Goal: Task Accomplishment & Management: Manage account settings

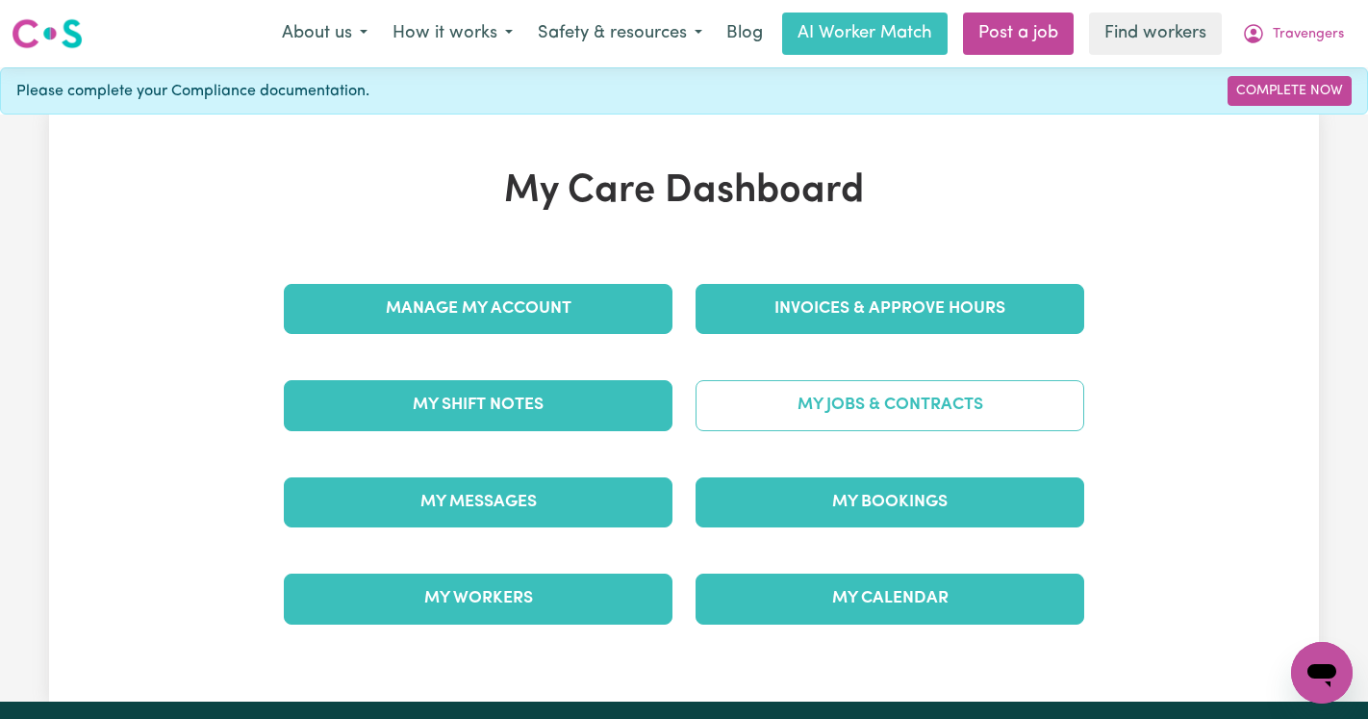
click at [853, 395] on link "My Jobs & Contracts" at bounding box center [890, 405] width 389 height 50
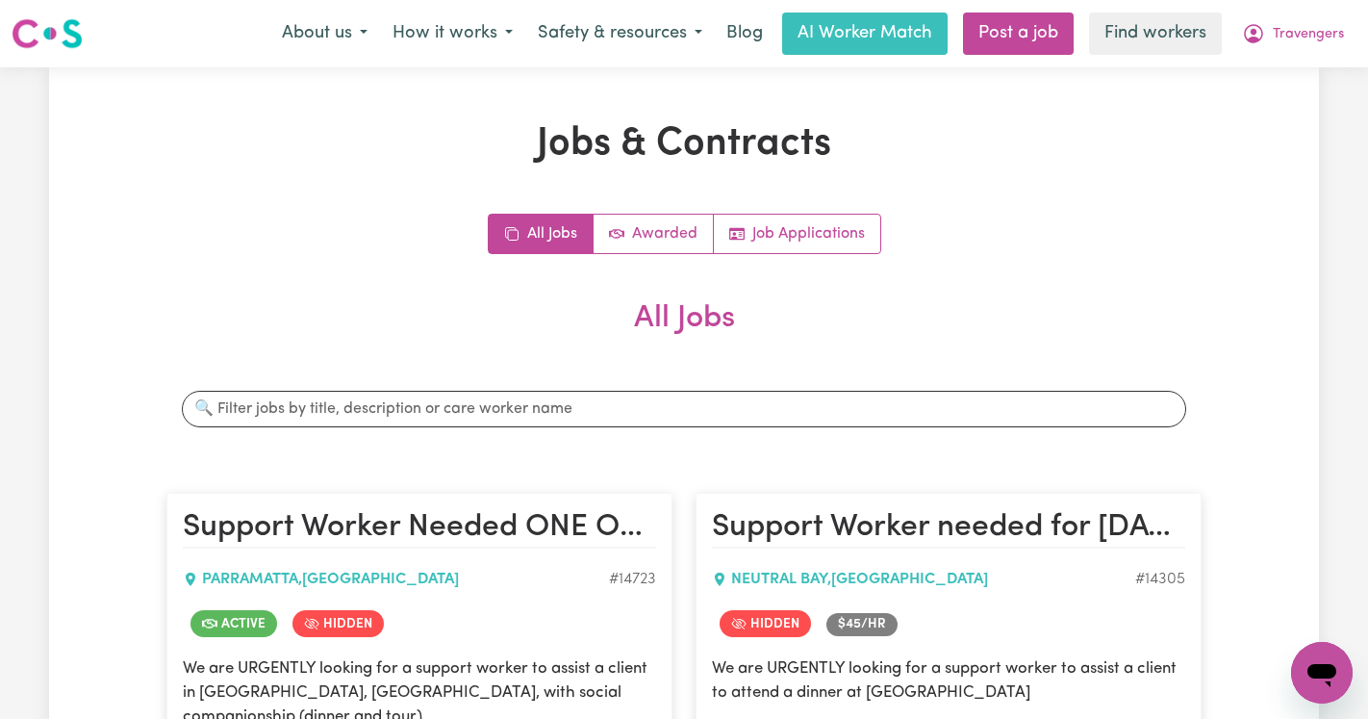
scroll to position [101, 0]
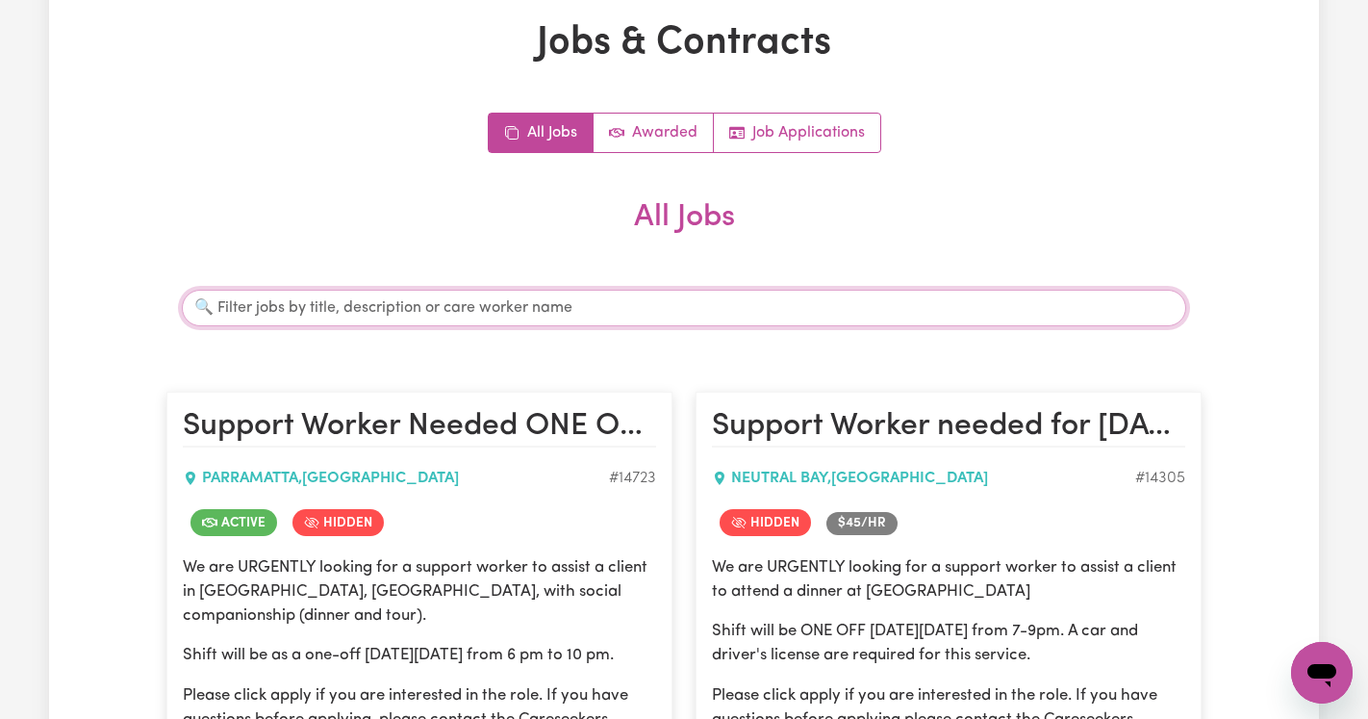
click at [548, 303] on input "Search jobs" at bounding box center [684, 308] width 1005 height 37
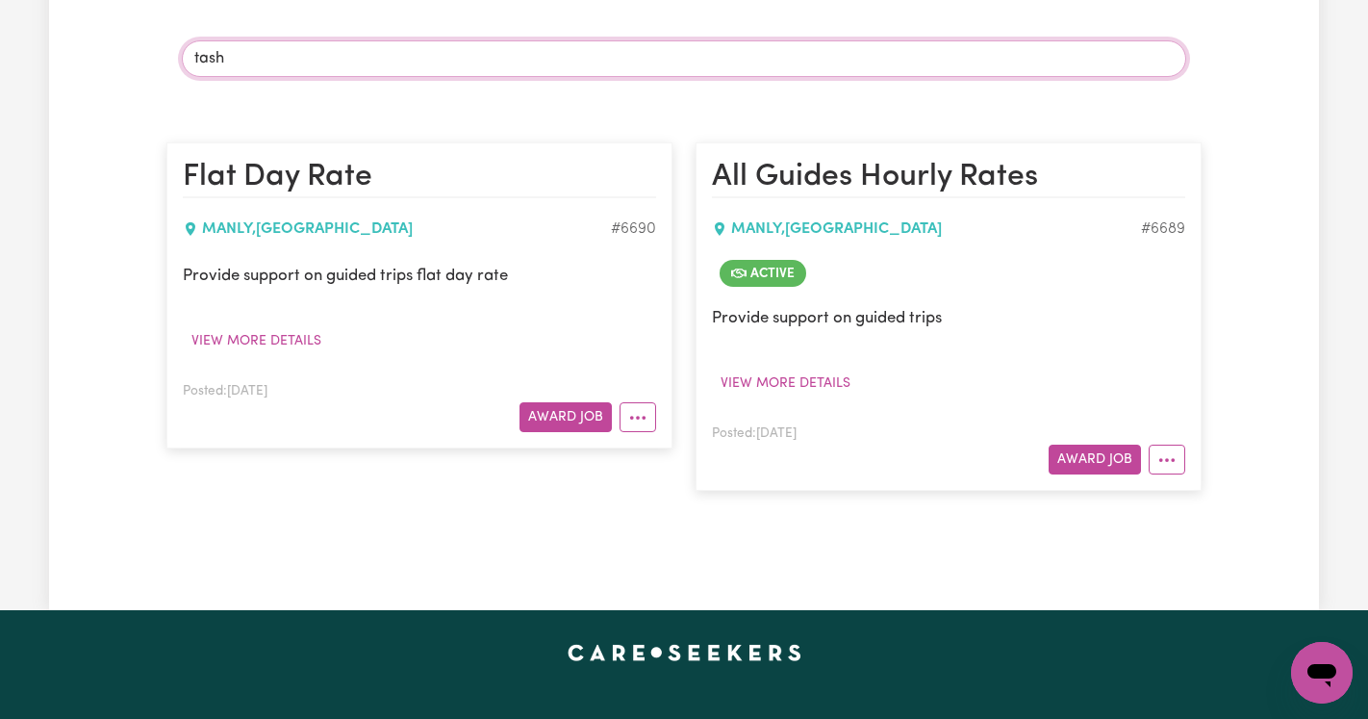
scroll to position [375, 0]
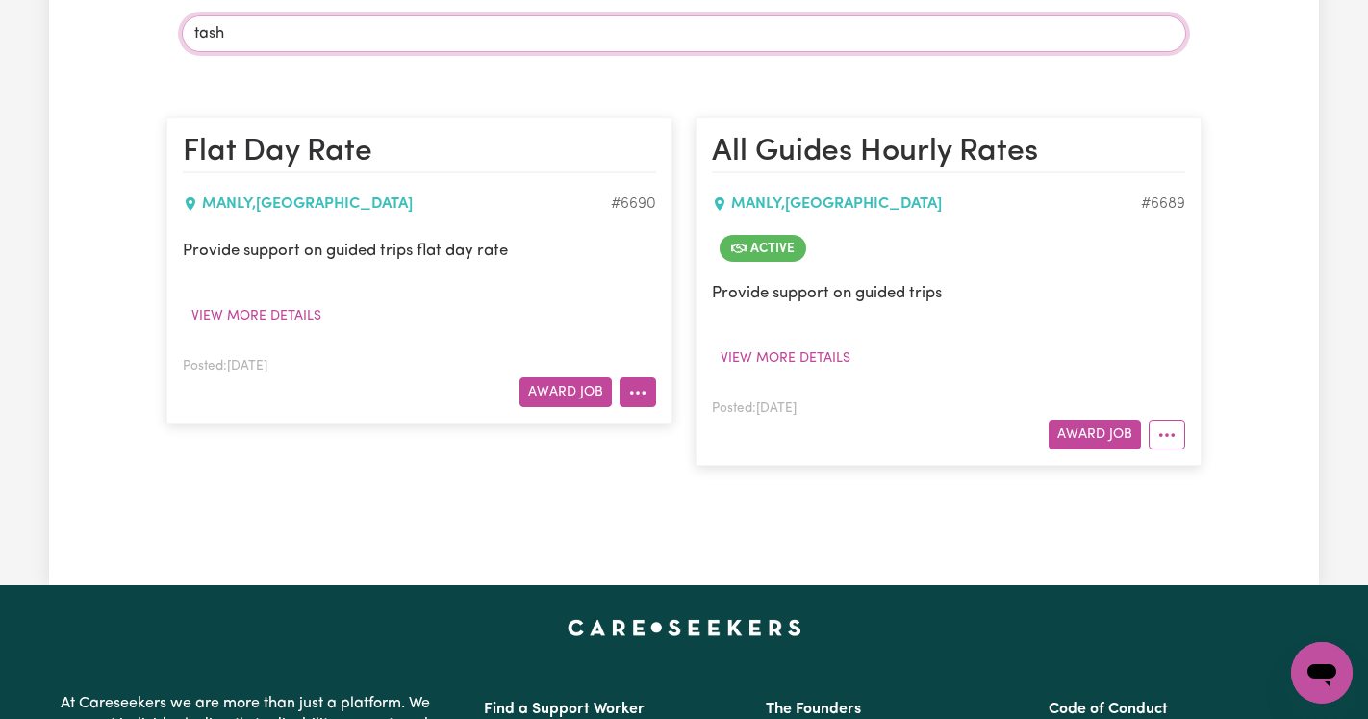
type input "tash"
click at [645, 390] on button "More options" at bounding box center [638, 392] width 37 height 30
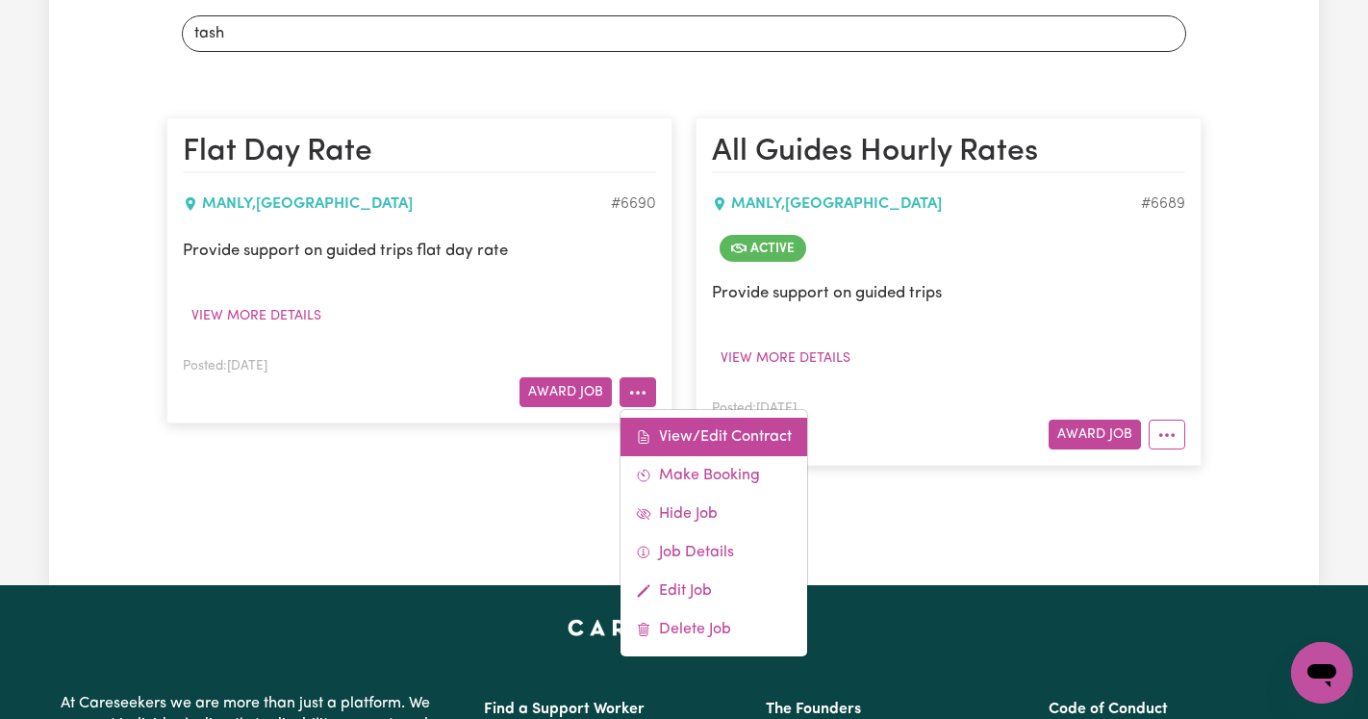
click at [649, 431] on icon at bounding box center [643, 436] width 15 height 15
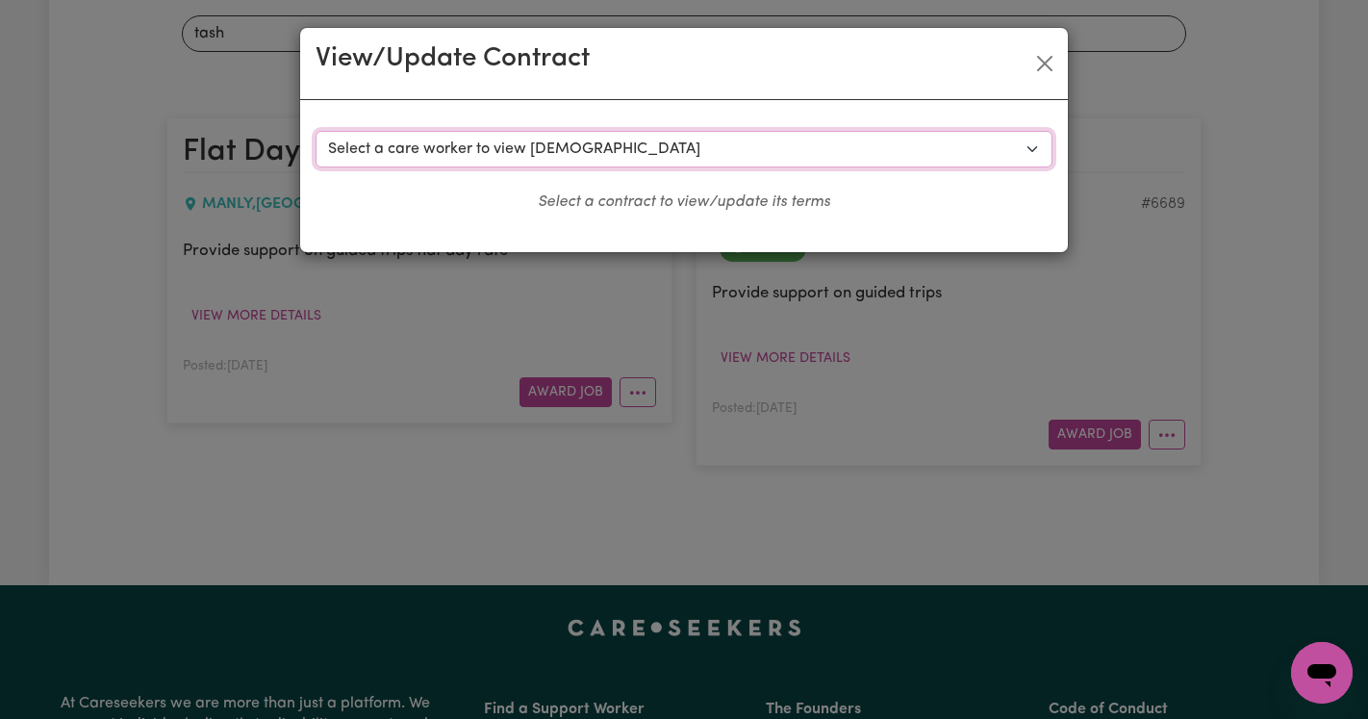
click at [454, 146] on select "Select a care worker to view contract #6057 - Caitlin O (contract terminated) #…" at bounding box center [684, 149] width 737 height 37
select select "6585"
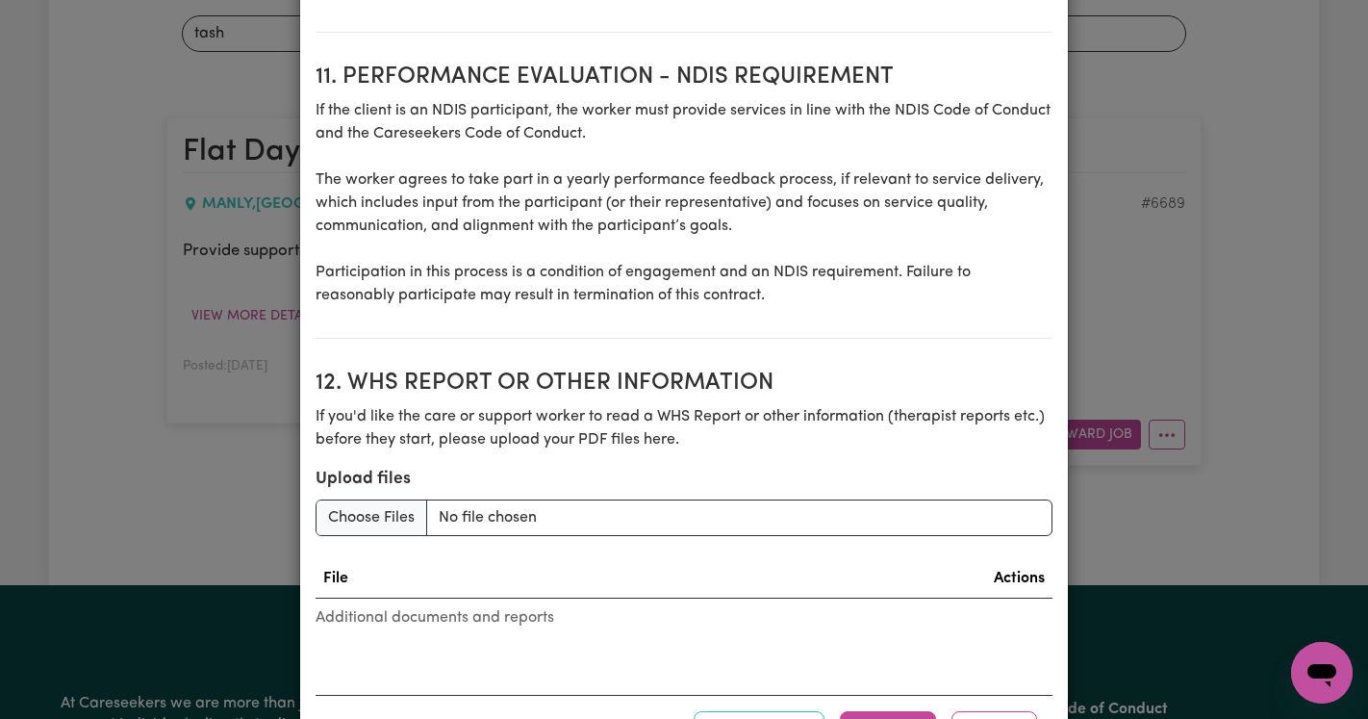
scroll to position [2591, 0]
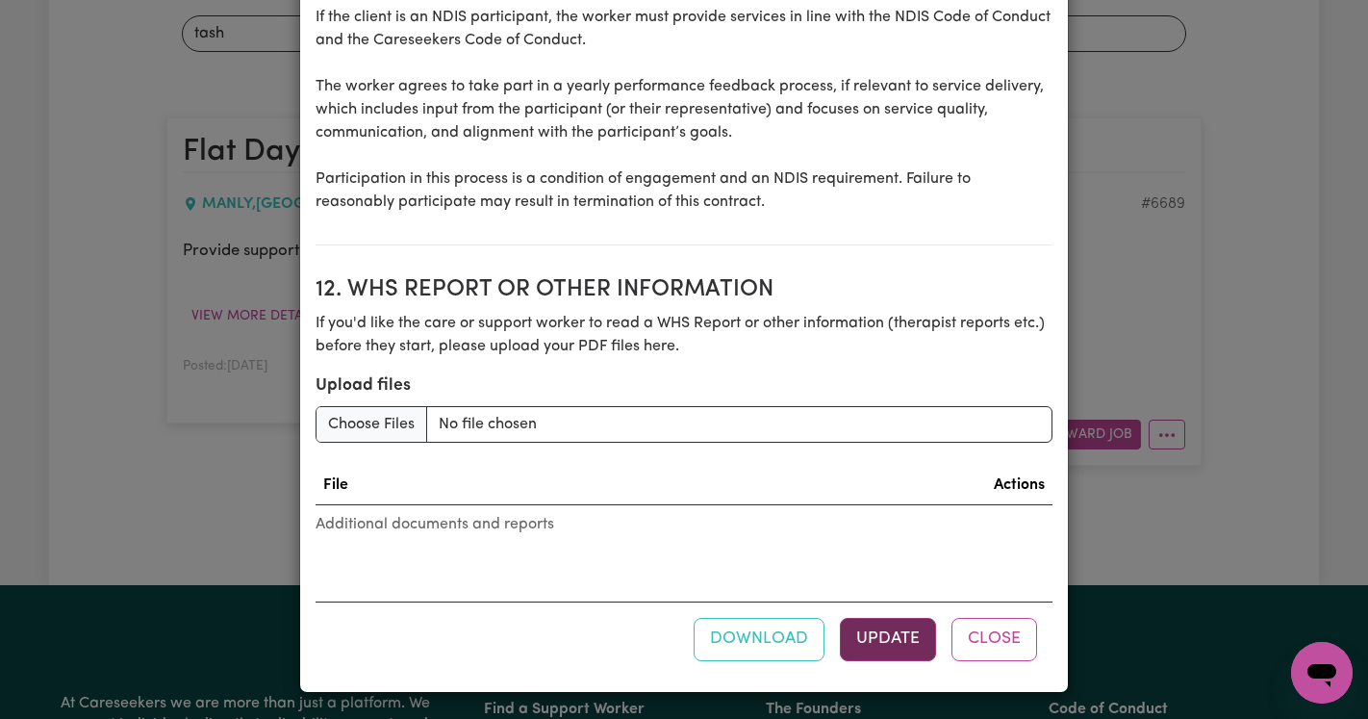
click at [876, 634] on button "Update" at bounding box center [888, 639] width 96 height 42
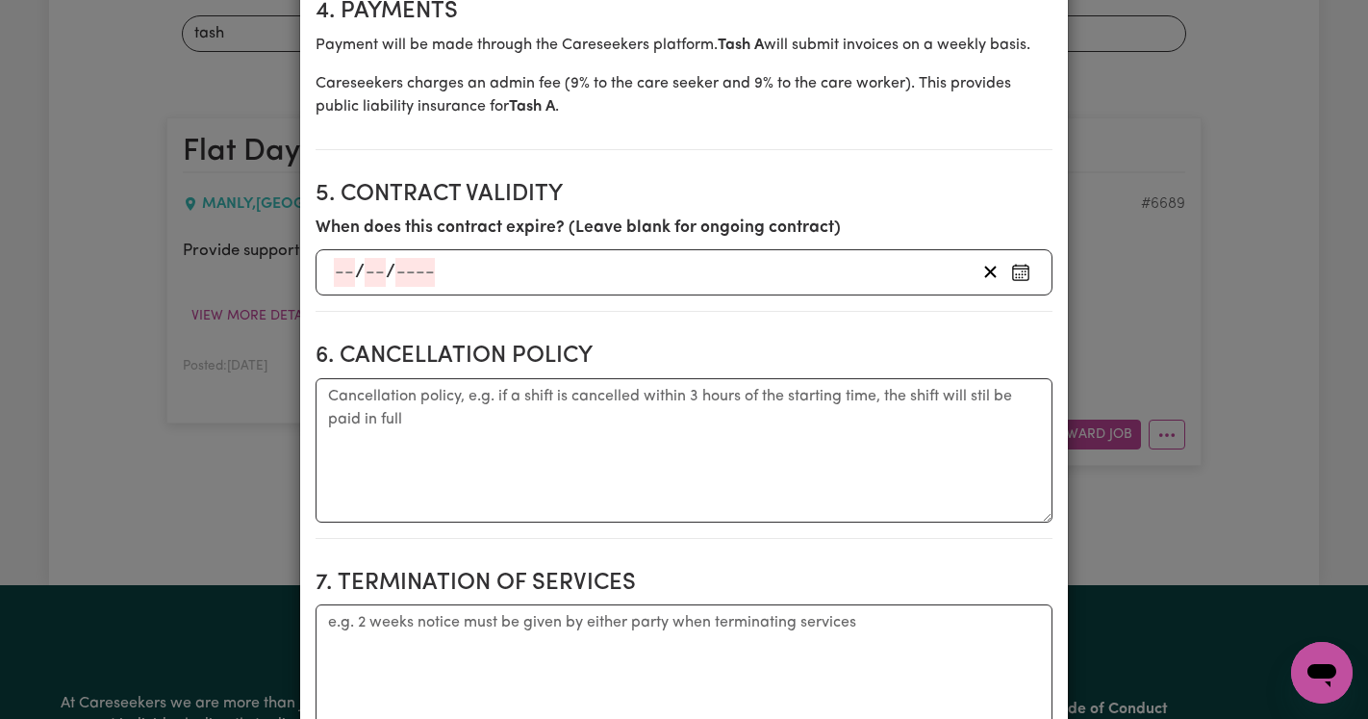
scroll to position [0, 0]
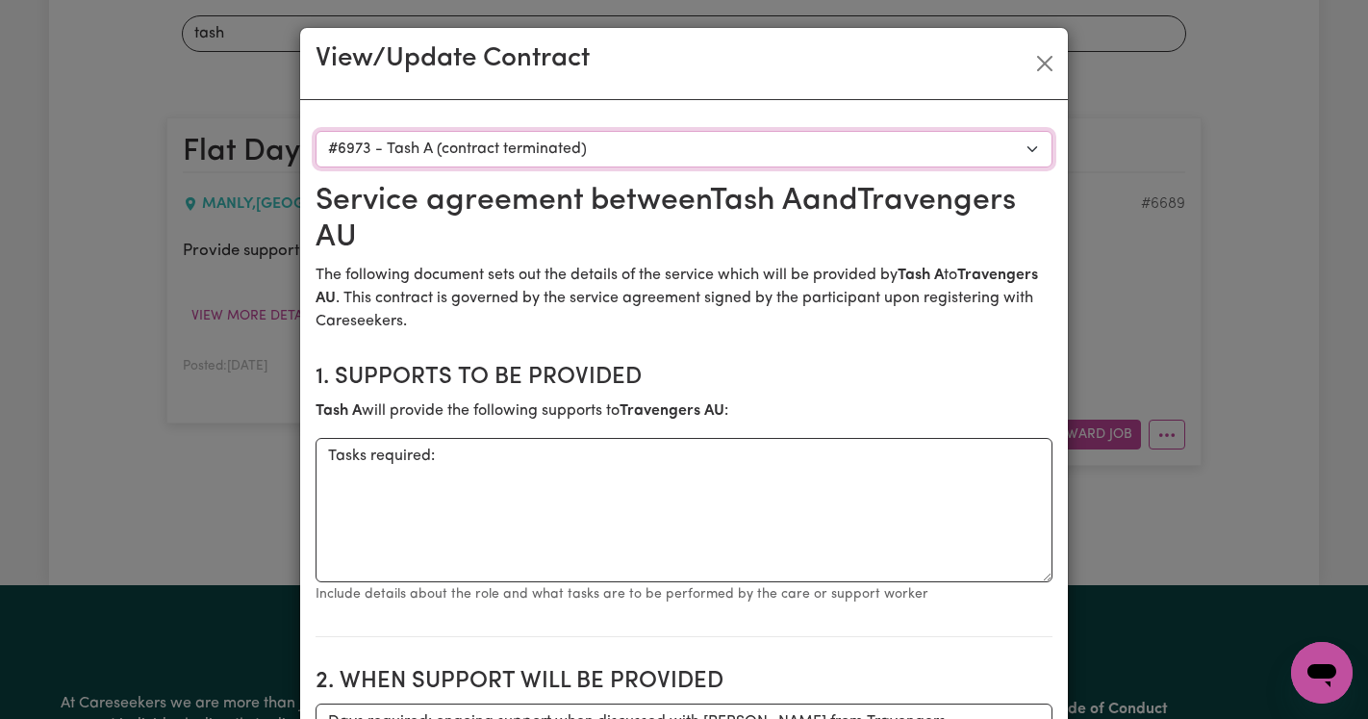
click at [517, 158] on select "Select a care worker to view contract #6057 - Caitlin O (contract terminated) #…" at bounding box center [684, 149] width 737 height 37
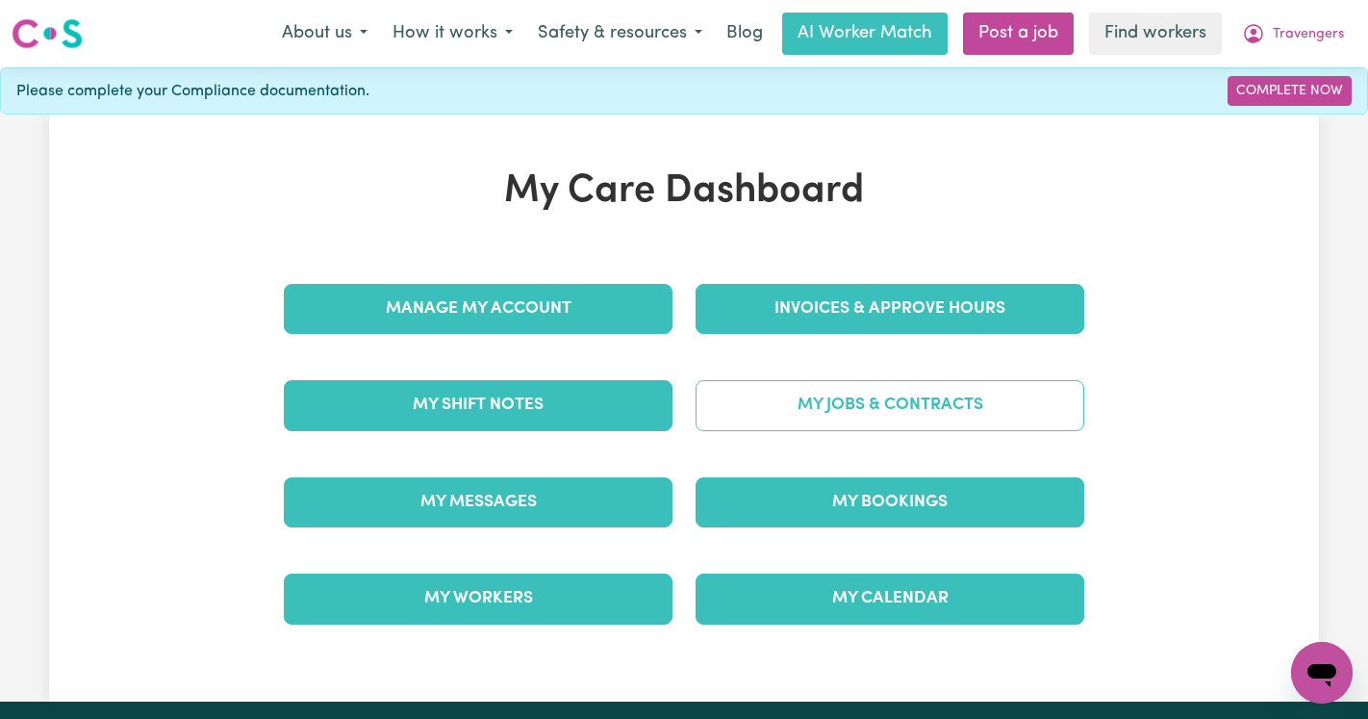
click at [860, 419] on link "My Jobs & Contracts" at bounding box center [890, 405] width 389 height 50
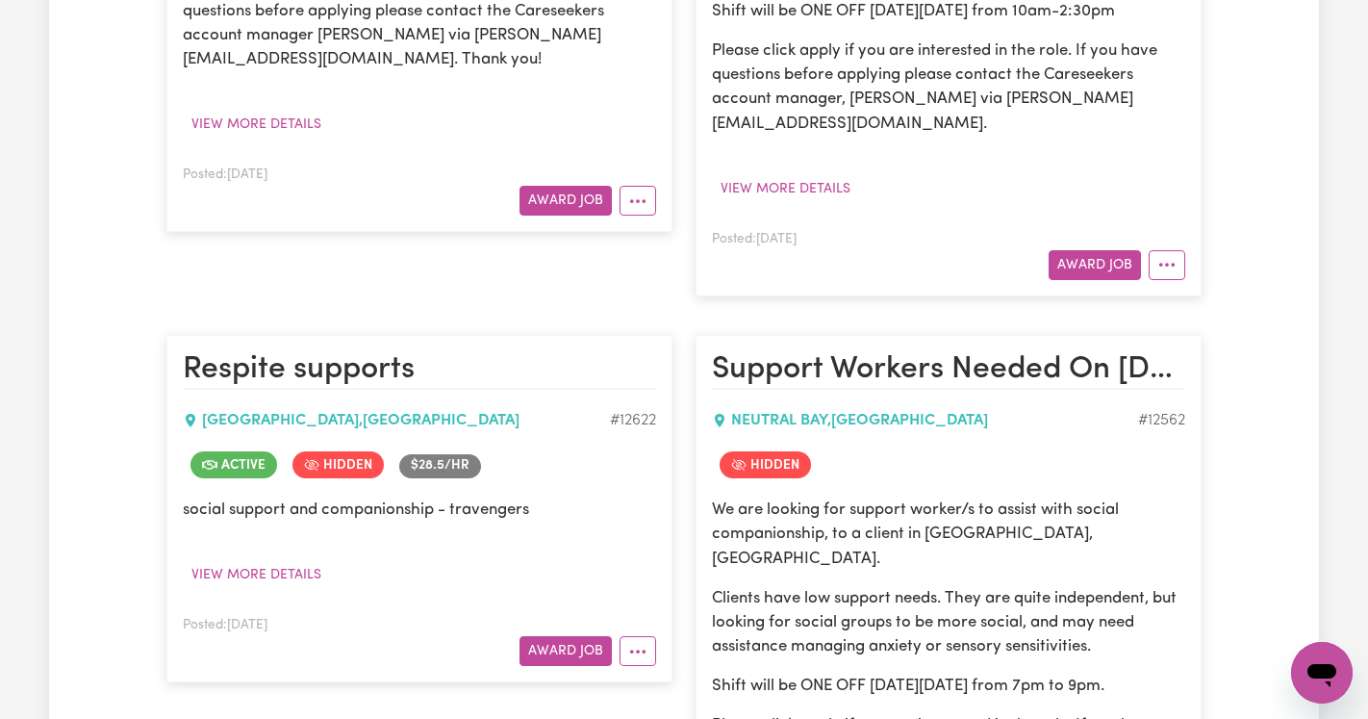
scroll to position [1423, 0]
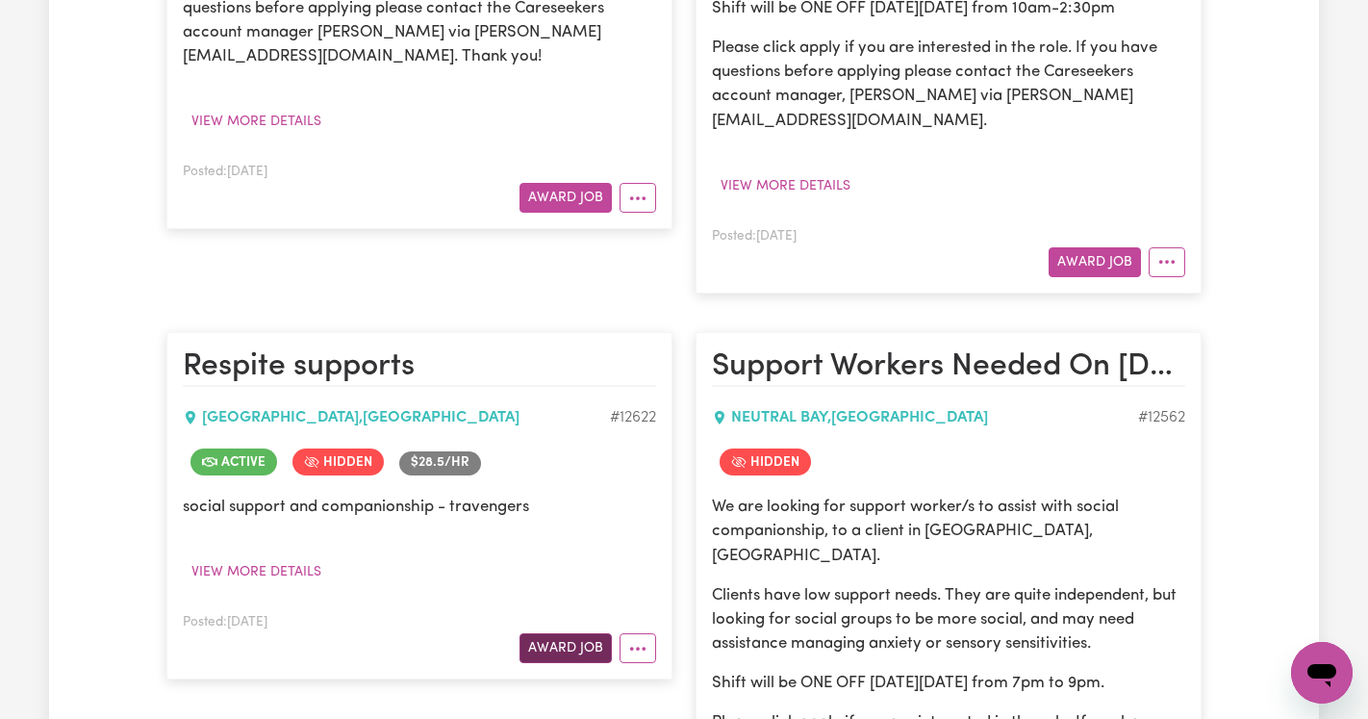
click at [565, 633] on button "Award Job" at bounding box center [566, 648] width 92 height 30
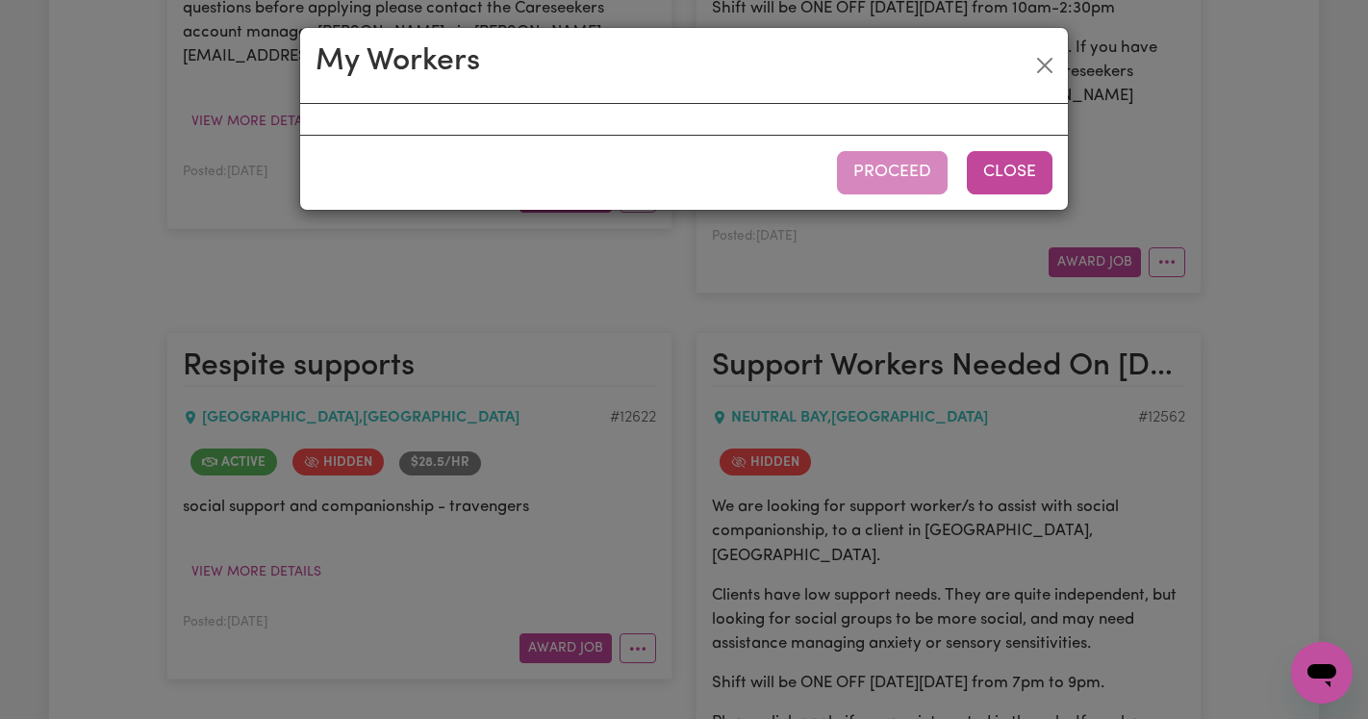
click at [996, 172] on button "Close" at bounding box center [1010, 172] width 86 height 42
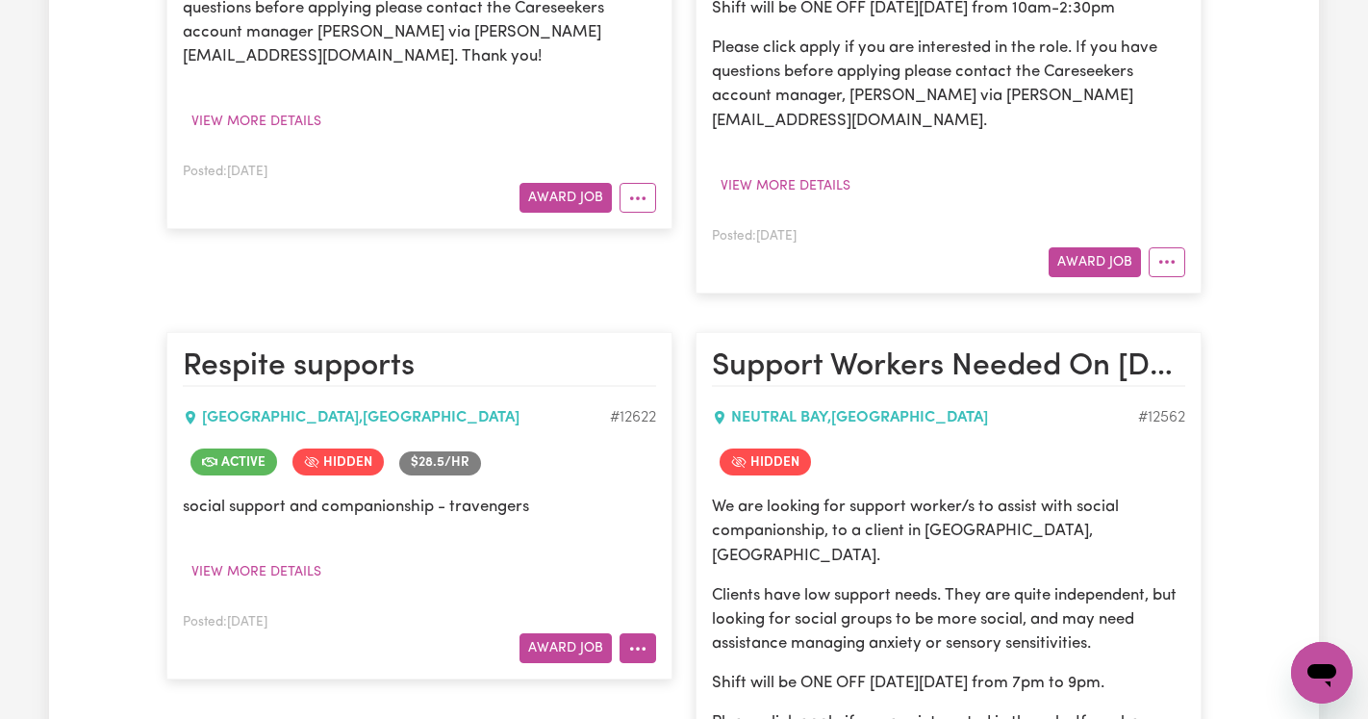
click at [651, 633] on button "More options" at bounding box center [638, 648] width 37 height 30
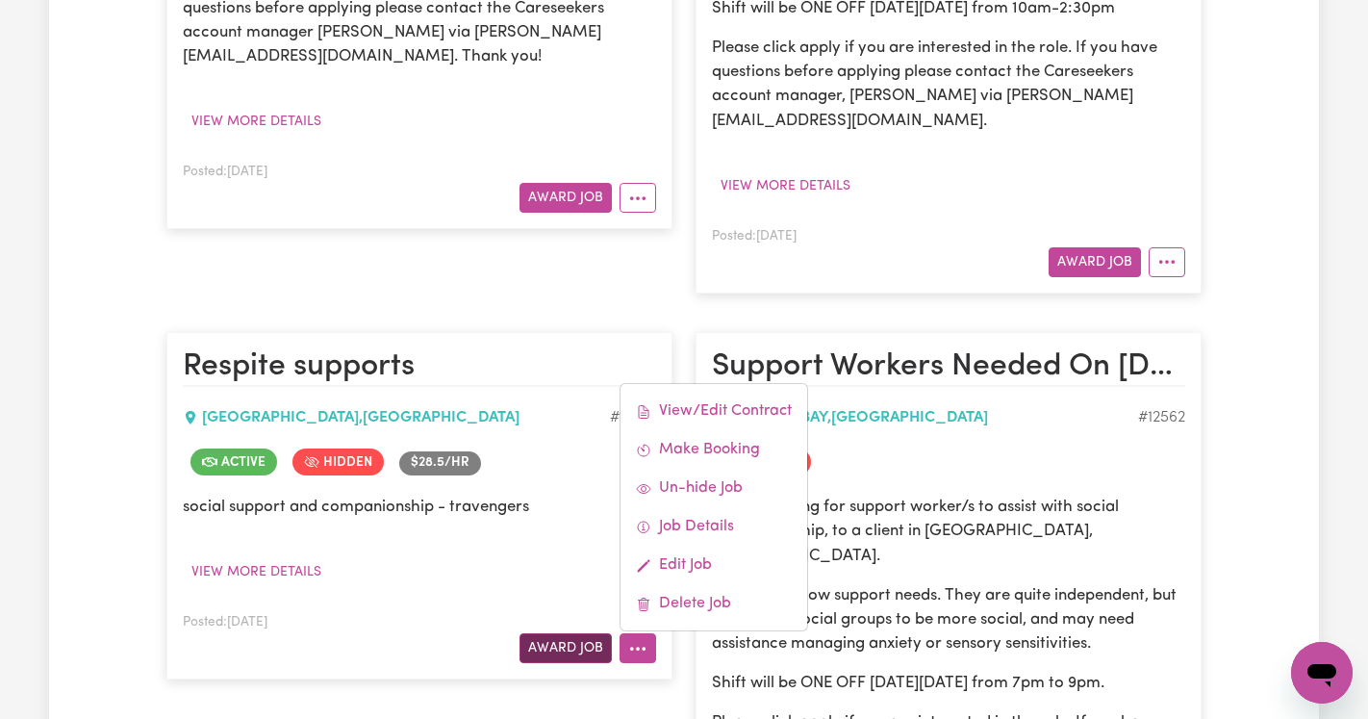
click at [565, 638] on button "Award Job" at bounding box center [566, 648] width 92 height 30
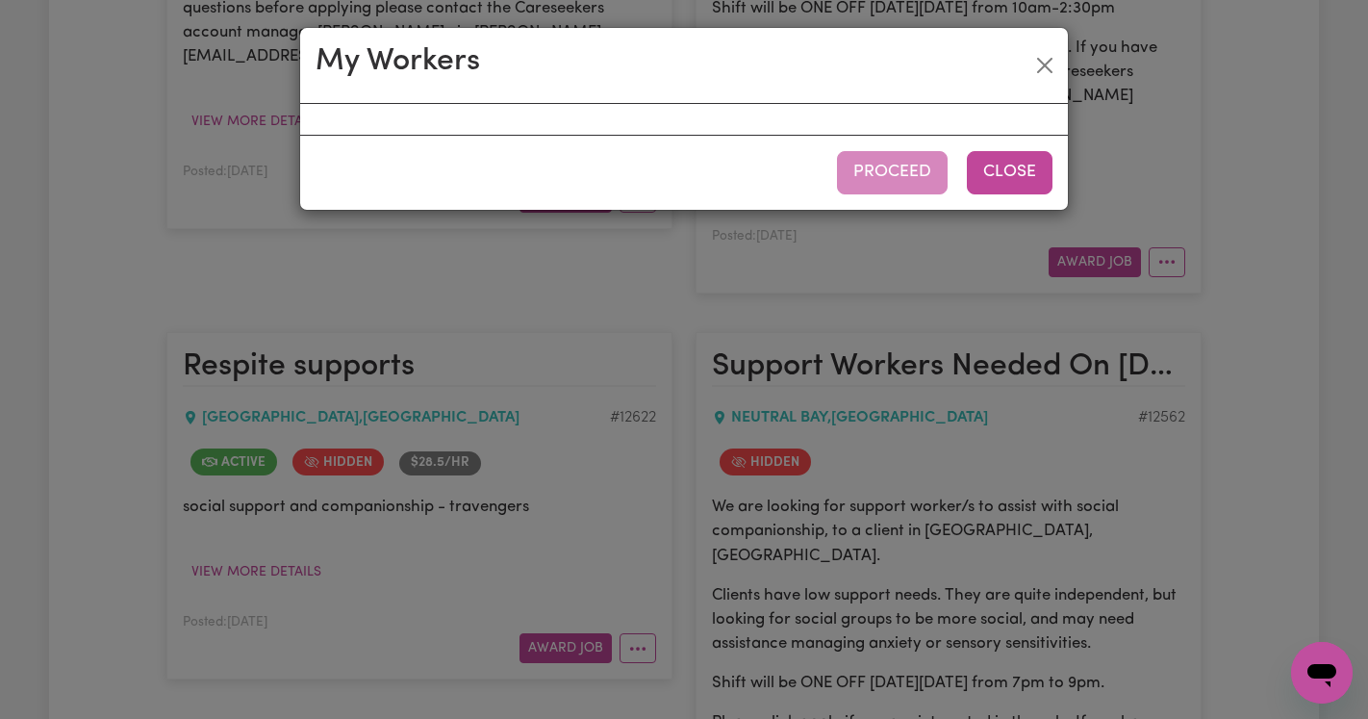
click at [998, 179] on button "Close" at bounding box center [1010, 172] width 86 height 42
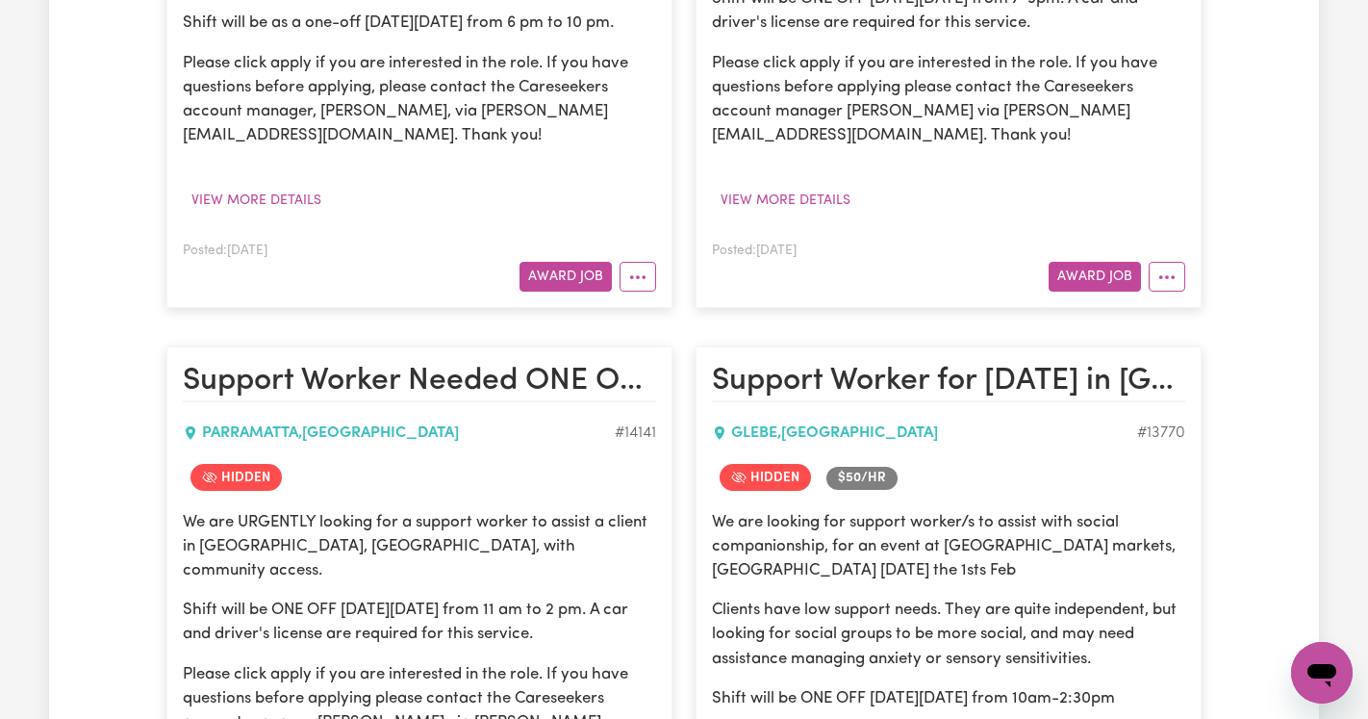
scroll to position [0, 0]
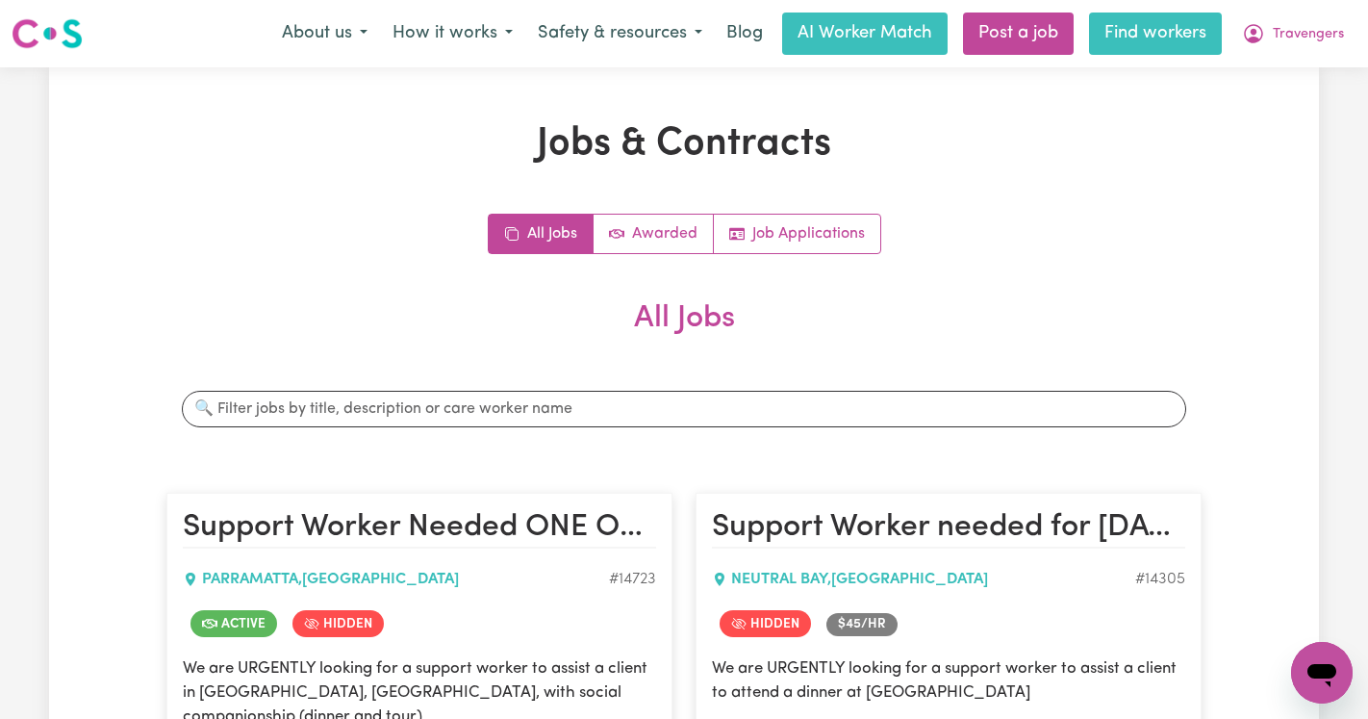
click at [1151, 36] on link "Find workers" at bounding box center [1155, 34] width 133 height 42
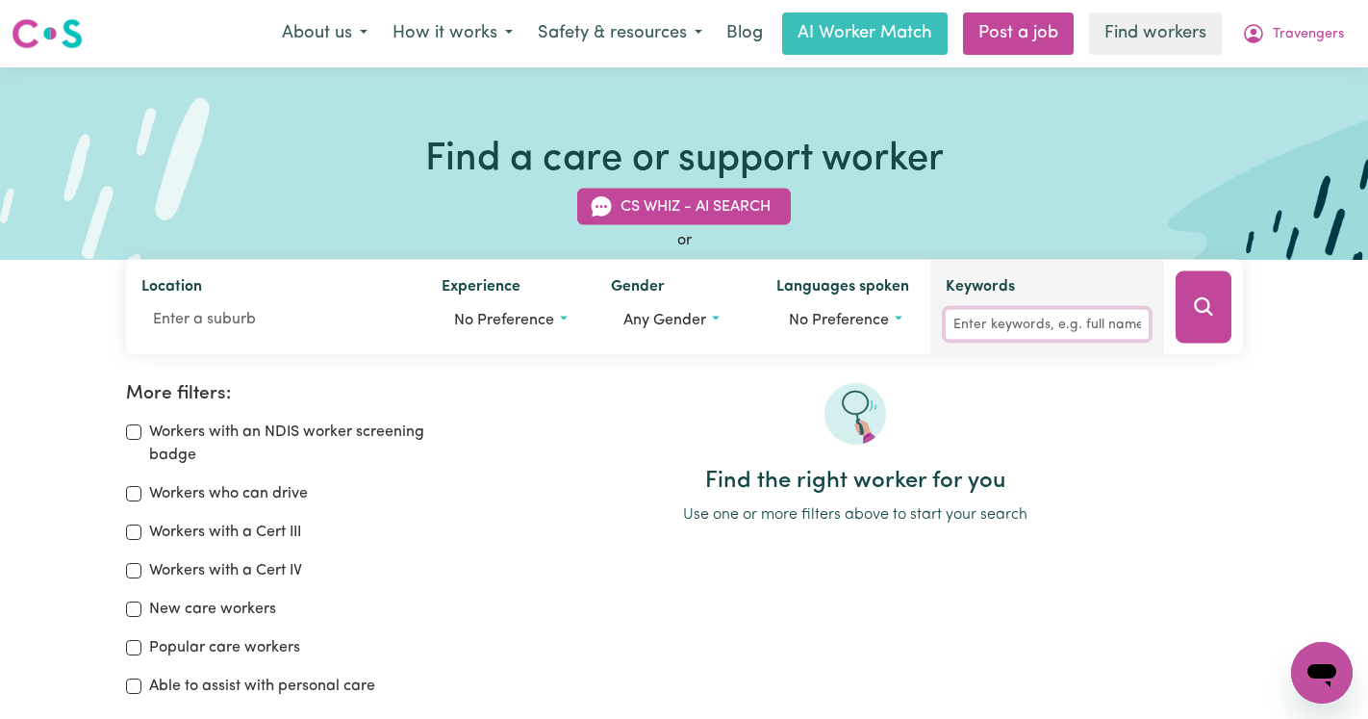
click at [1016, 338] on input "Keywords" at bounding box center [1047, 325] width 202 height 30
type input "tash allen"
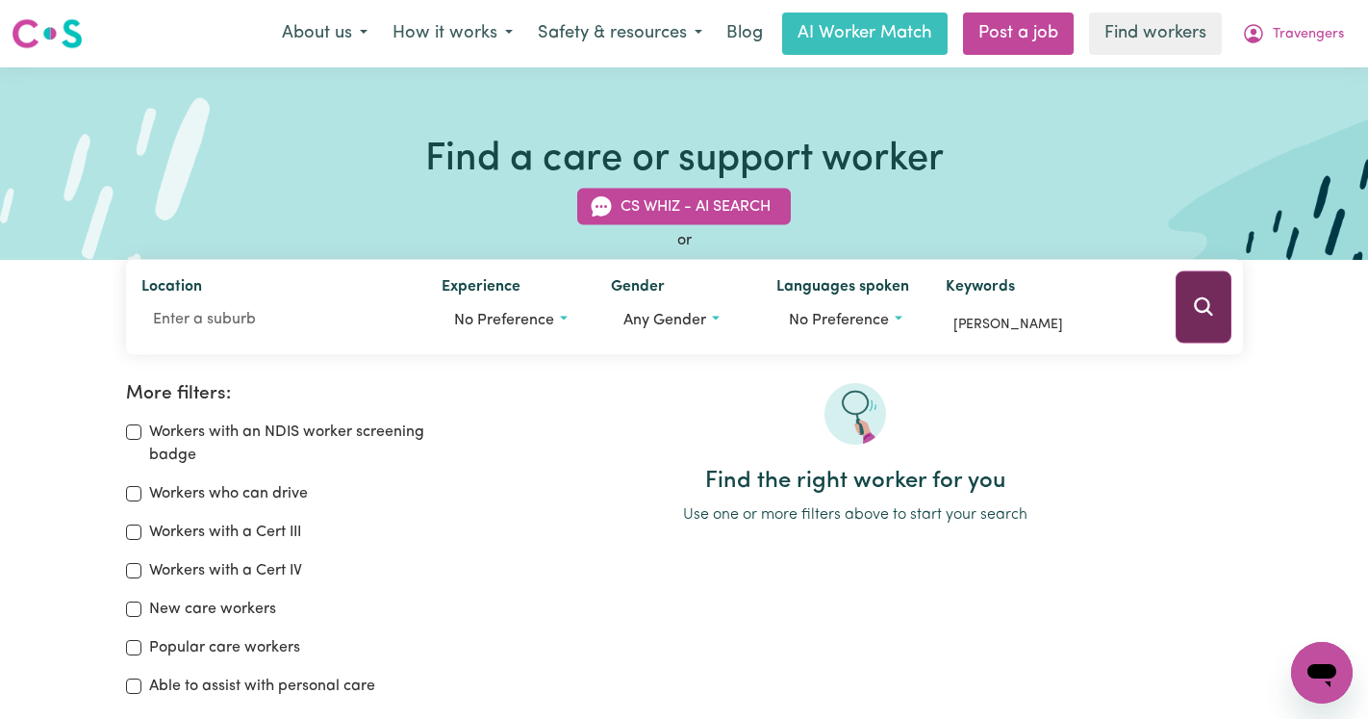
click at [1193, 315] on icon "Search" at bounding box center [1203, 306] width 23 height 23
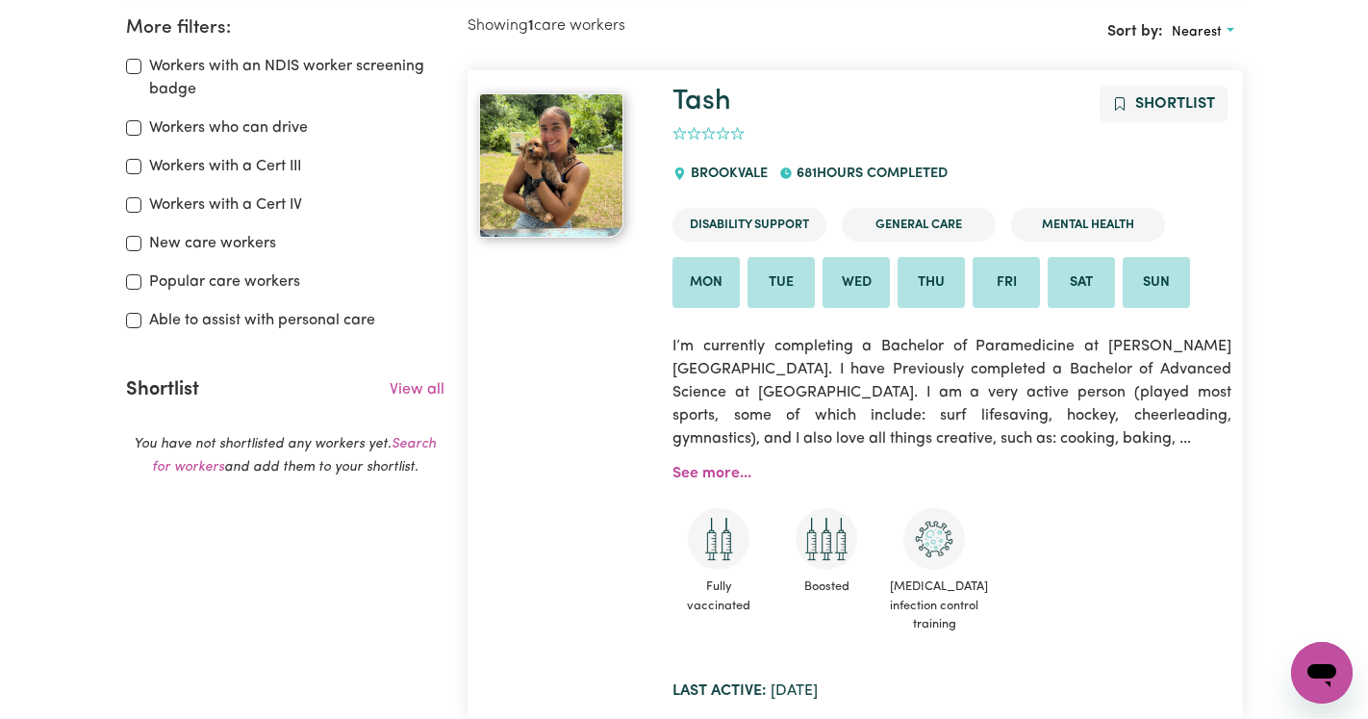
scroll to position [367, 0]
click at [685, 98] on link "Tash" at bounding box center [702, 101] width 59 height 28
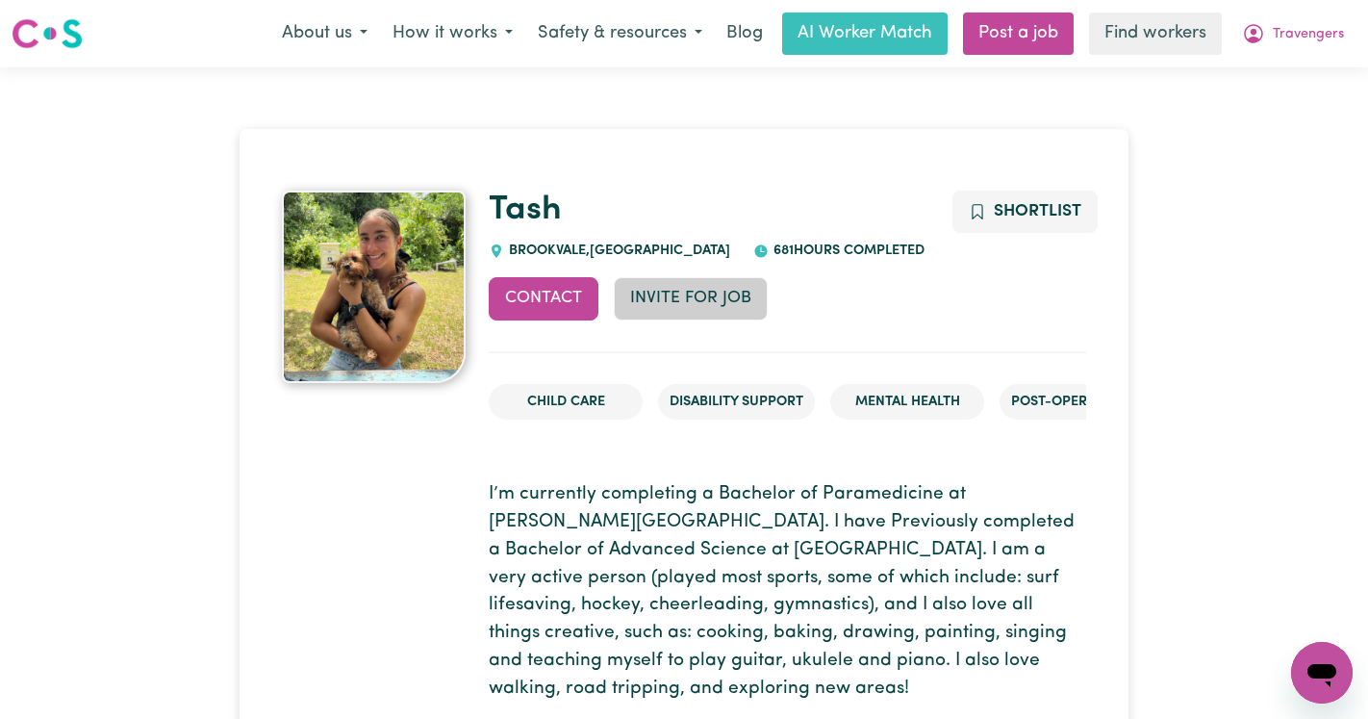
click at [678, 289] on button "Invite for Job" at bounding box center [691, 298] width 154 height 42
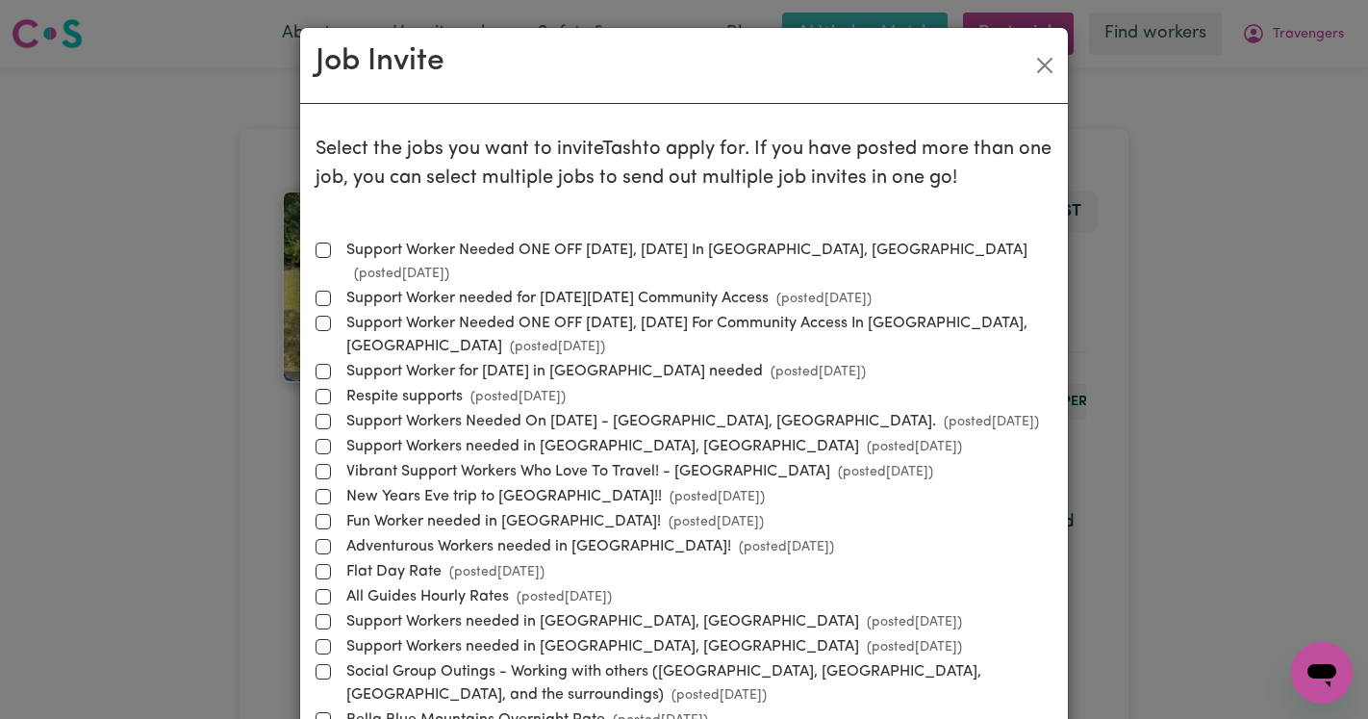
click at [447, 385] on label "Respite supports (posted [DATE] )" at bounding box center [452, 396] width 227 height 23
click at [331, 389] on input "Respite supports (posted [DATE] )" at bounding box center [323, 396] width 15 height 15
checkbox input "true"
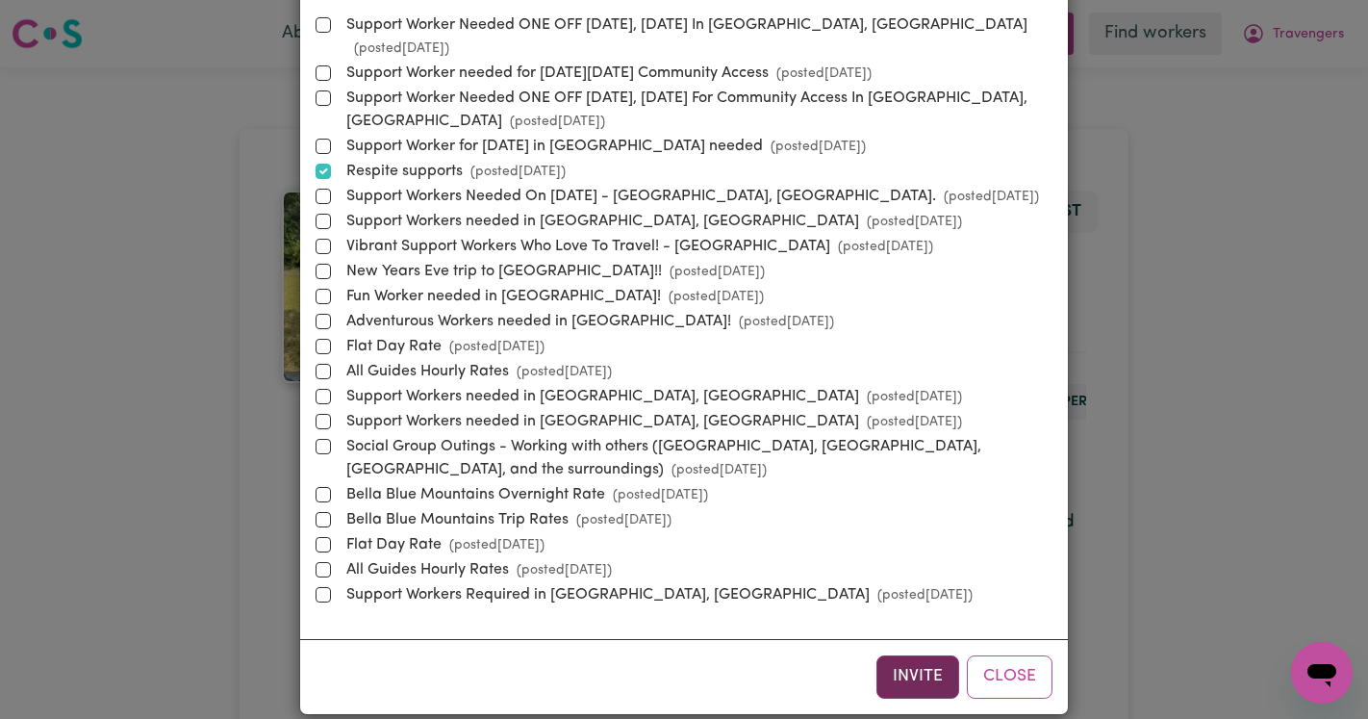
click at [918, 660] on button "Invite" at bounding box center [918, 676] width 83 height 42
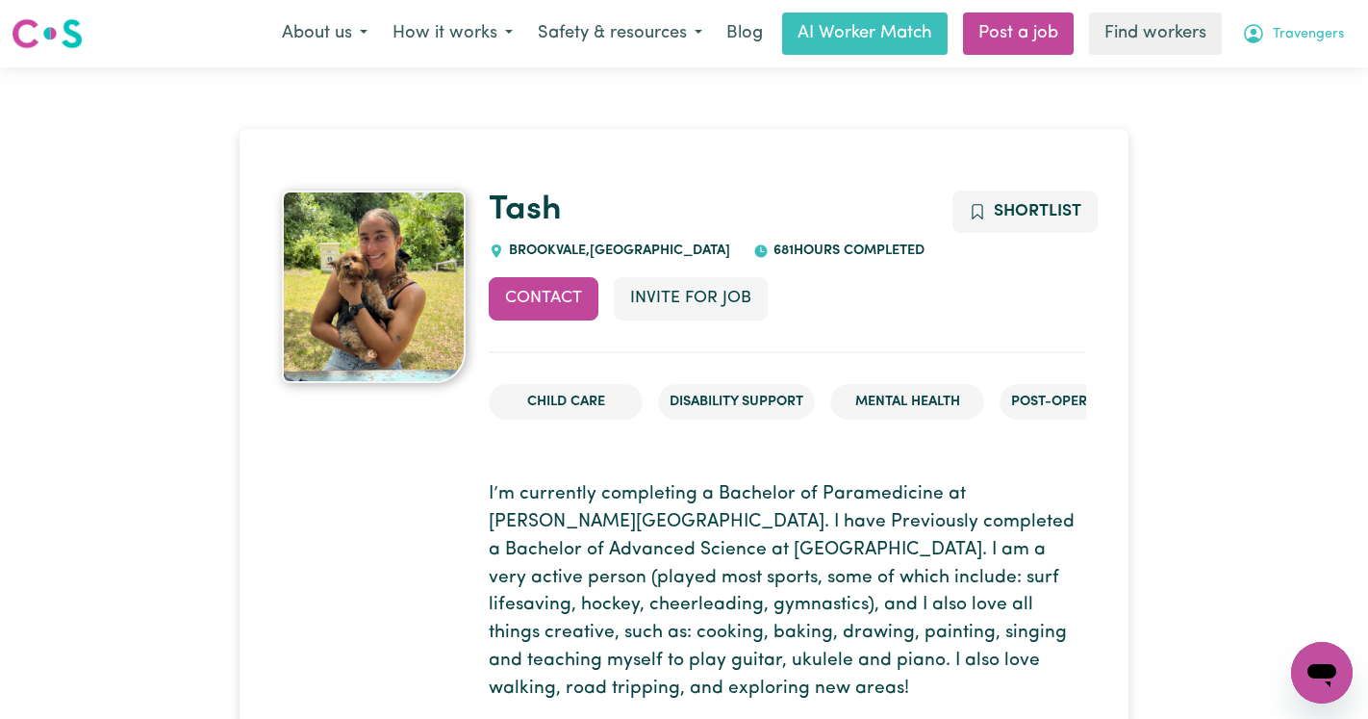
click at [1338, 34] on span "Travengers" at bounding box center [1308, 34] width 71 height 21
click at [1254, 113] on link "Logout" at bounding box center [1280, 110] width 152 height 37
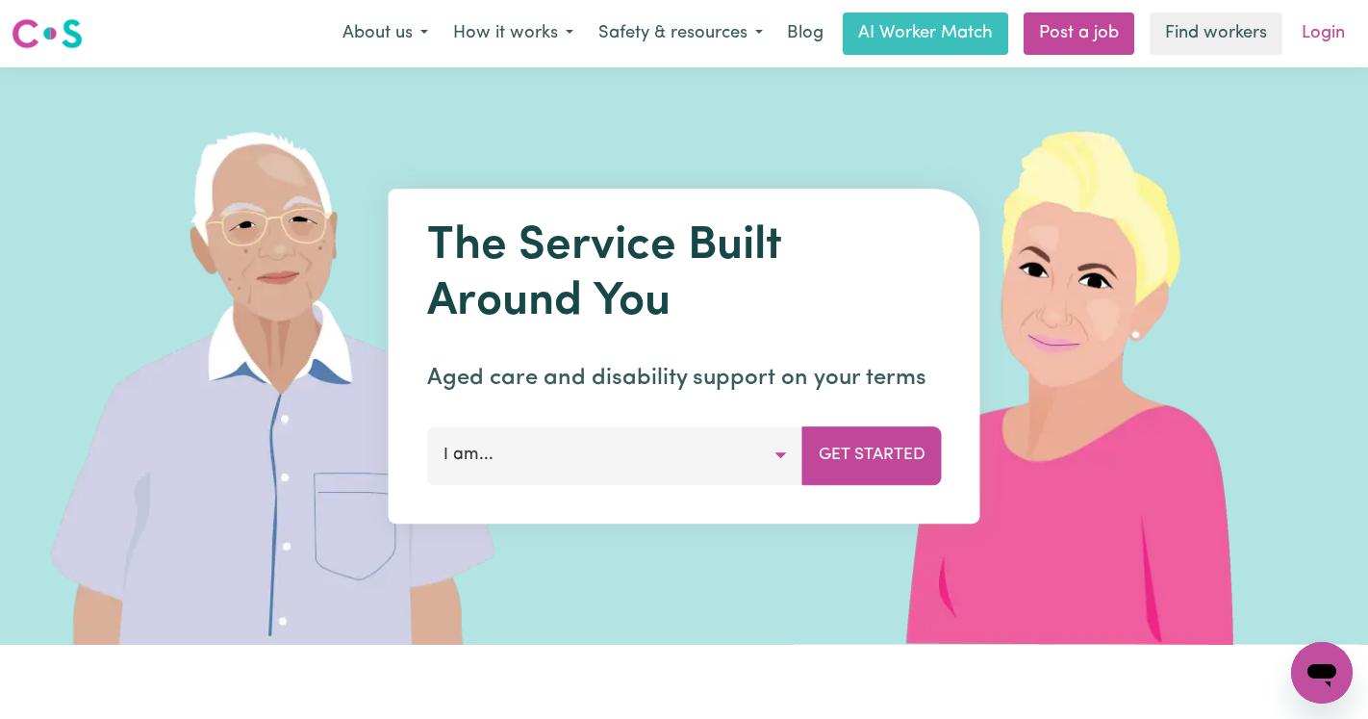
click at [1315, 30] on link "Login" at bounding box center [1324, 34] width 66 height 42
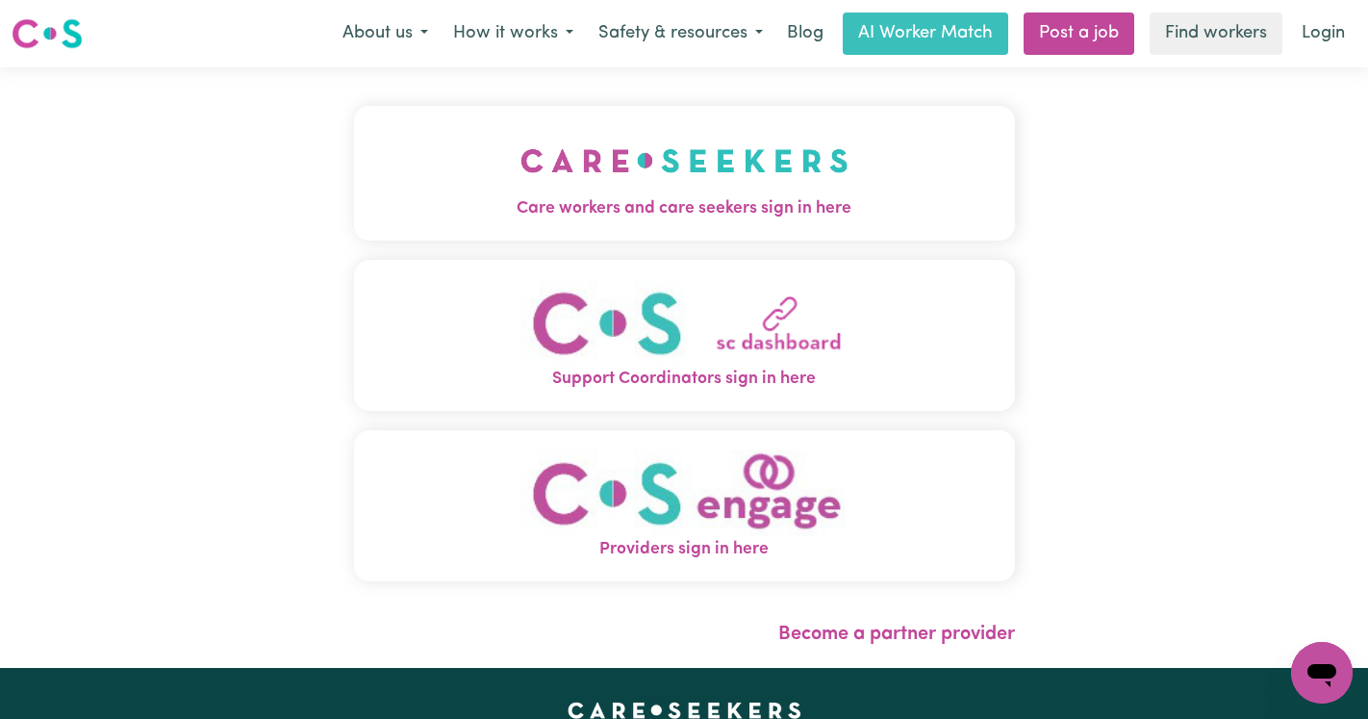
click at [550, 198] on span "Care workers and care seekers sign in here" at bounding box center [684, 208] width 661 height 25
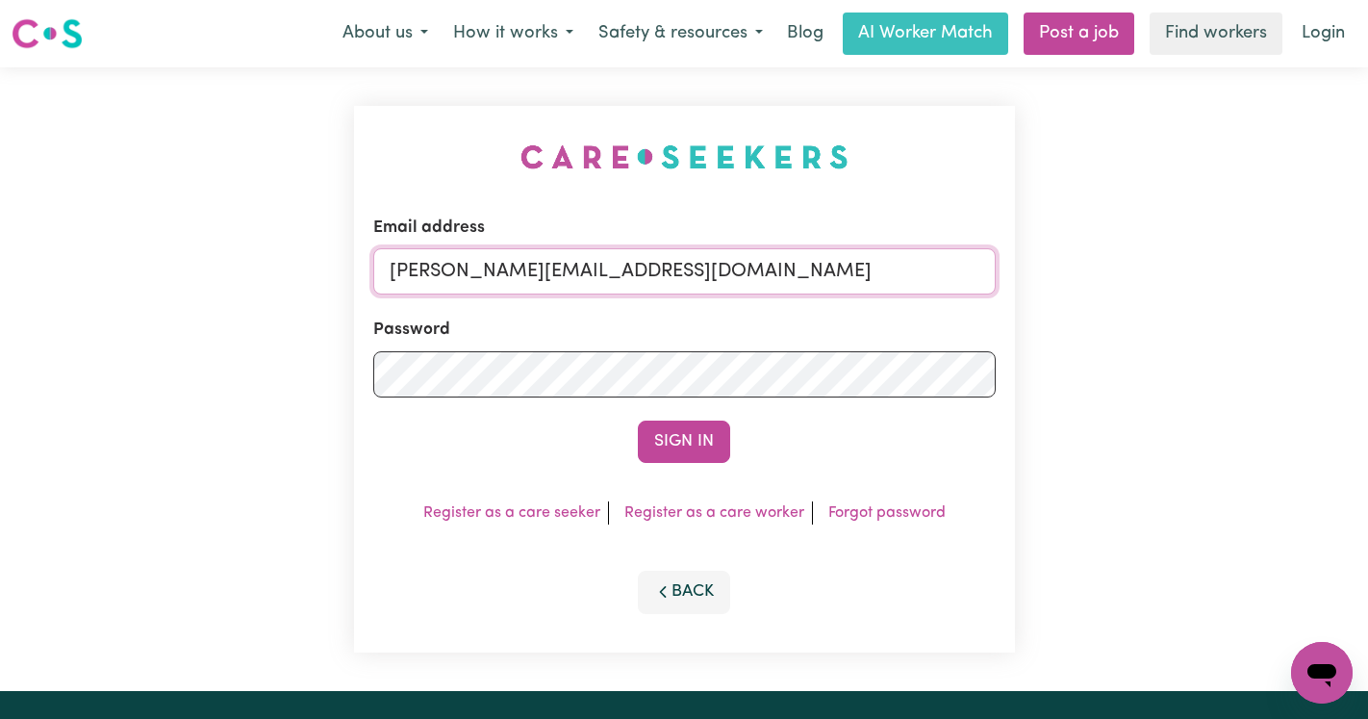
drag, startPoint x: 736, startPoint y: 270, endPoint x: 550, endPoint y: 268, distance: 186.7
click at [549, 268] on input "[PERSON_NAME][EMAIL_ADDRESS][DOMAIN_NAME]" at bounding box center [684, 271] width 623 height 46
drag, startPoint x: 881, startPoint y: 264, endPoint x: 493, endPoint y: 264, distance: 387.8
click at [493, 264] on input "[EMAIL_ADDRESS][DOMAIN_NAME]" at bounding box center [684, 271] width 623 height 46
type input "[EMAIL_ADDRESS][DOMAIN_NAME]"
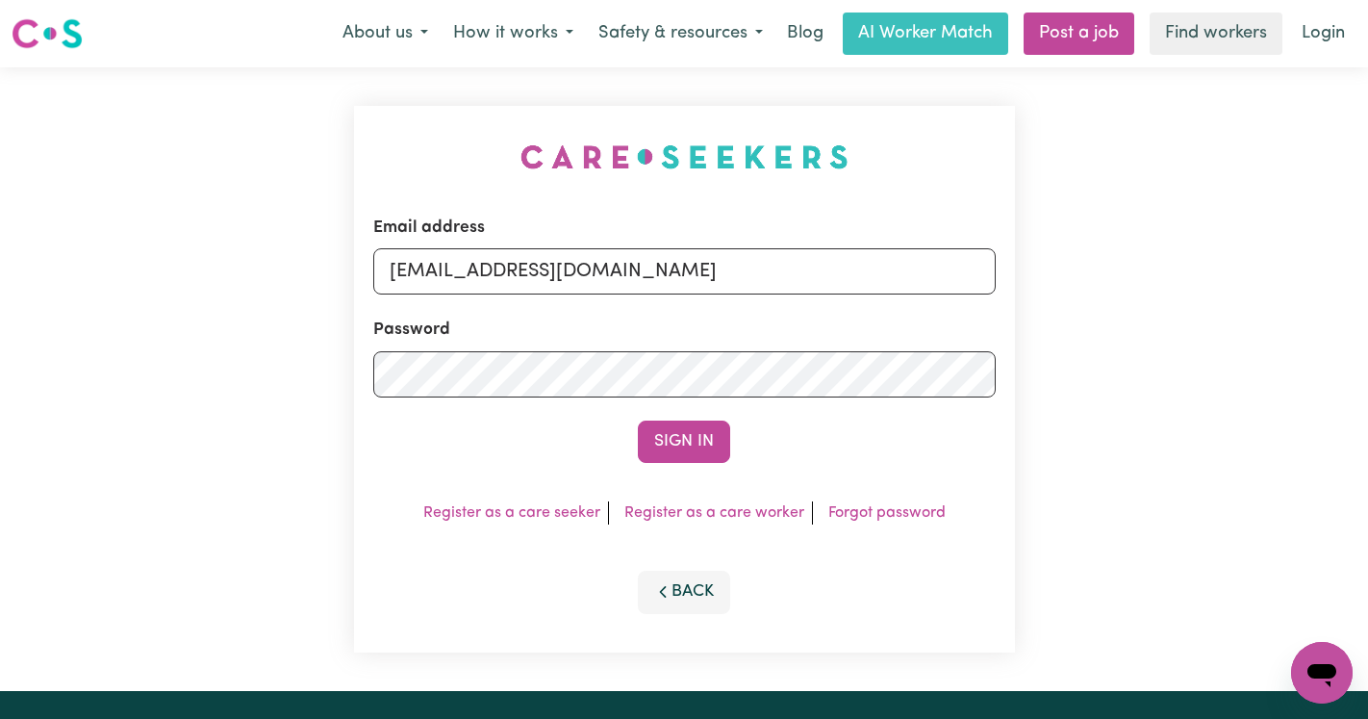
click at [638, 421] on button "Sign In" at bounding box center [684, 442] width 92 height 42
